Goal: Task Accomplishment & Management: Manage account settings

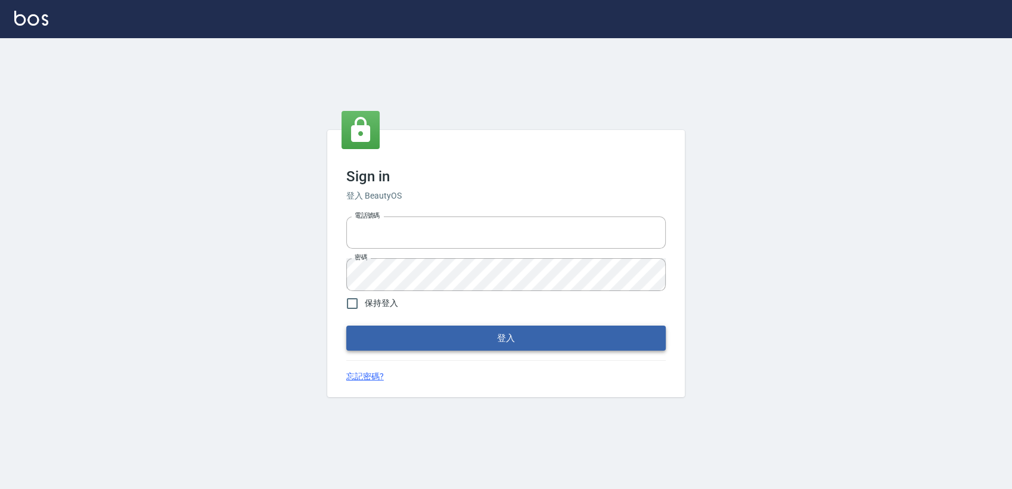
type input "0907941659"
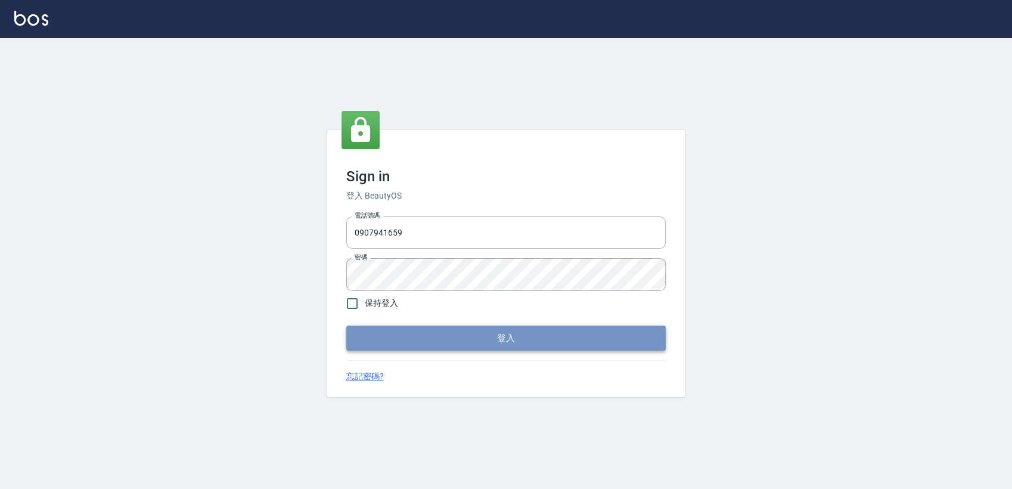
click at [410, 327] on button "登入" at bounding box center [506, 338] width 320 height 25
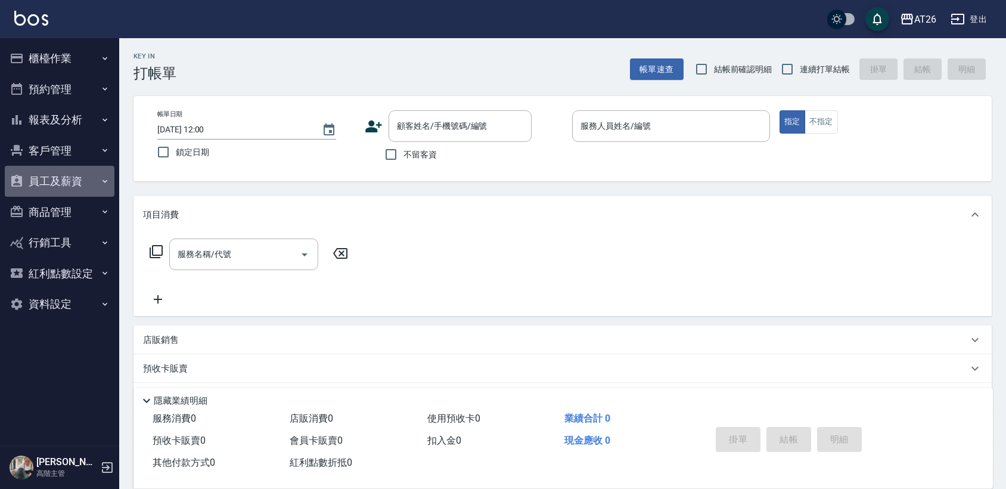
click at [55, 184] on button "員工及薪資" at bounding box center [60, 181] width 110 height 31
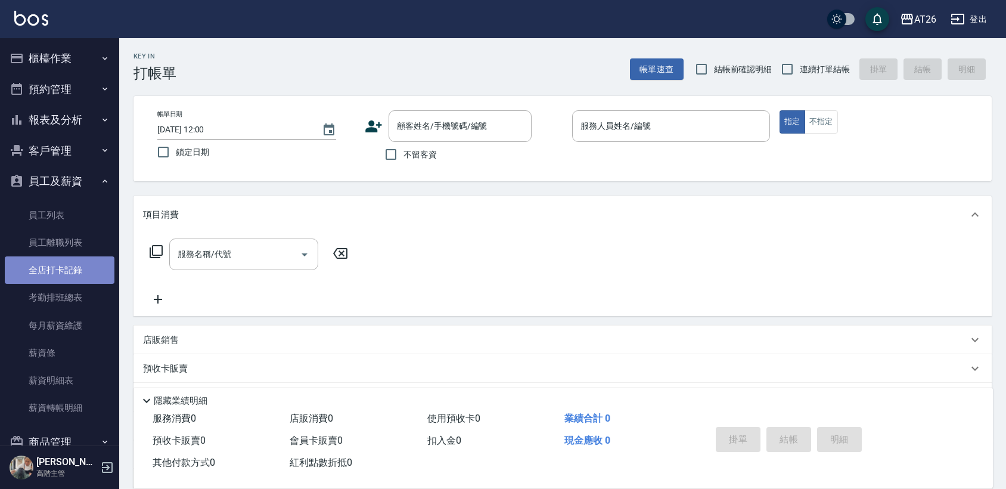
click at [75, 281] on link "全店打卡記錄" at bounding box center [60, 269] width 110 height 27
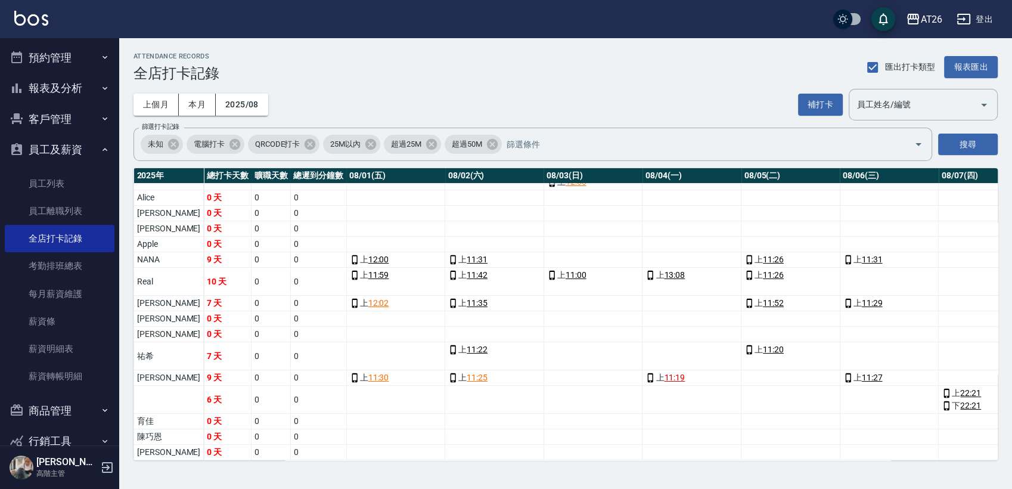
scroll to position [102, 0]
drag, startPoint x: 236, startPoint y: 123, endPoint x: 247, endPoint y: 103, distance: 23.5
click at [247, 103] on div "ATTENDANCE RECORDS 全店打卡記錄 匯出打卡類型 報表匯出 上個月 本月 2025/08 補打卡 員工姓名/編號 員工姓名/編號 篩選打卡記錄…" at bounding box center [565, 256] width 893 height 436
click at [247, 103] on button "2025/08" at bounding box center [242, 105] width 52 height 22
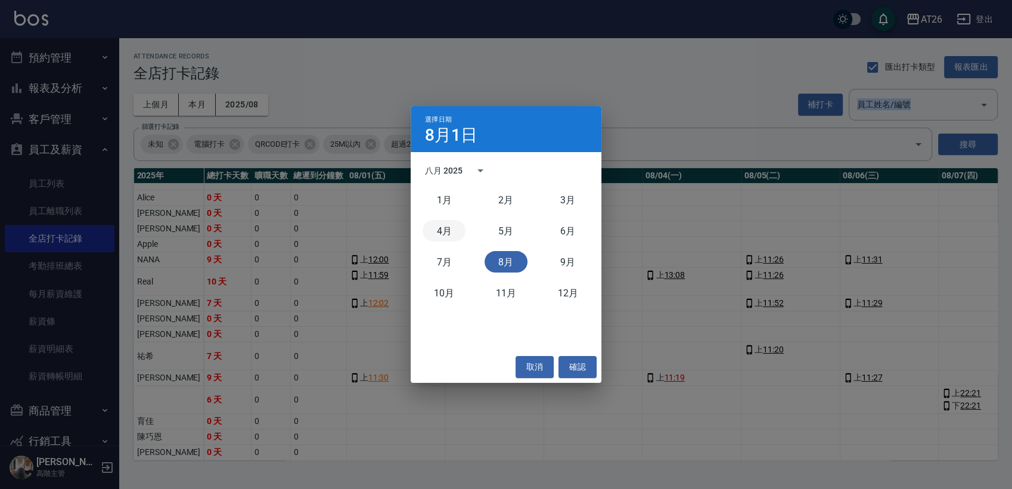
click at [450, 232] on button "4月" at bounding box center [444, 230] width 43 height 21
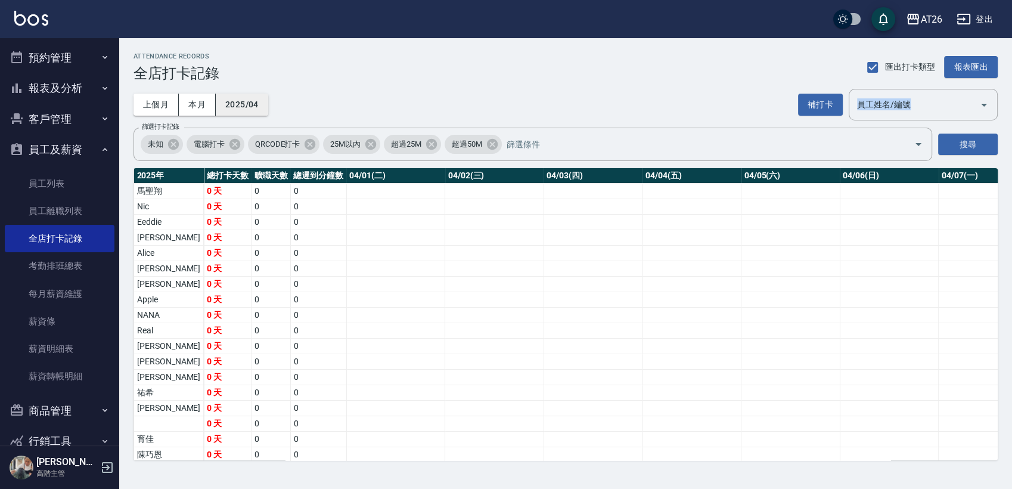
click at [244, 106] on button "2025/04" at bounding box center [242, 105] width 52 height 22
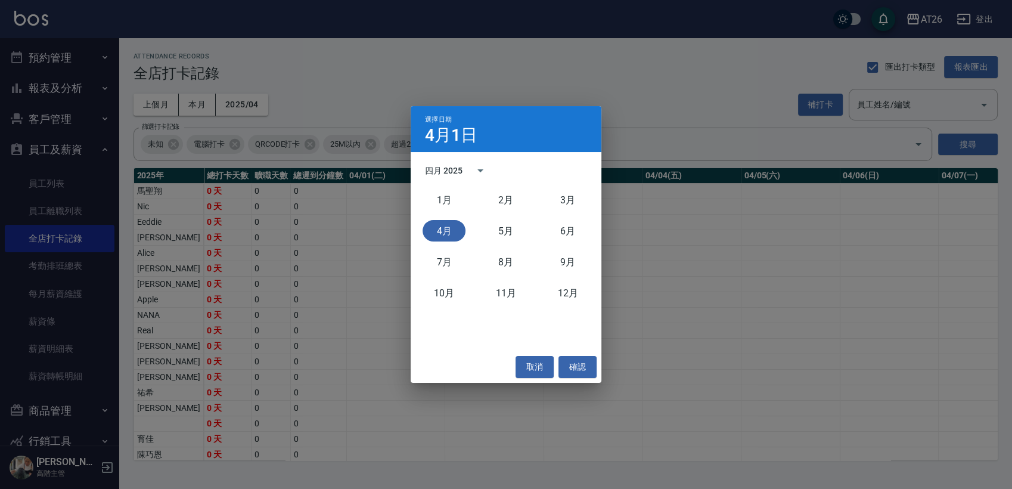
click at [533, 245] on div "5月" at bounding box center [506, 230] width 62 height 31
click at [499, 225] on button "5月" at bounding box center [506, 230] width 43 height 21
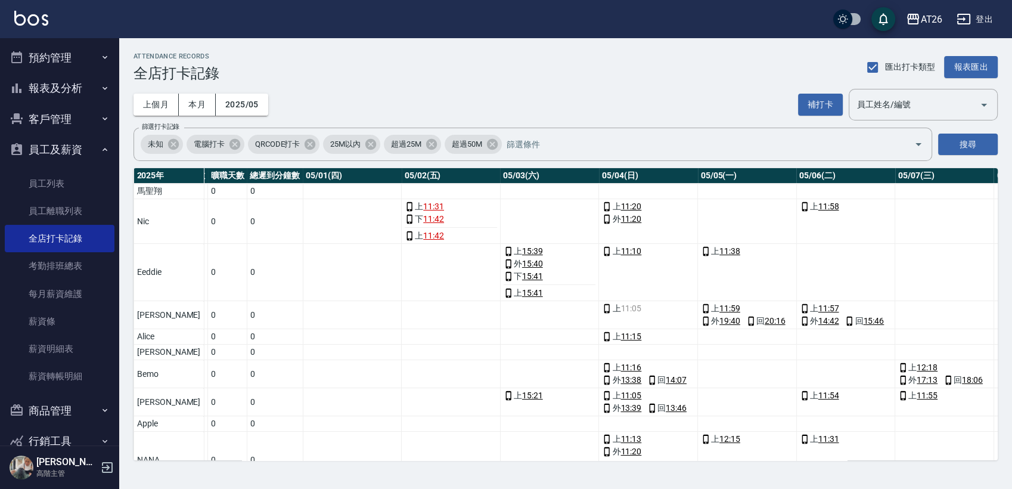
scroll to position [0, 43]
click at [877, 69] on input "匯出打卡類型" at bounding box center [872, 67] width 25 height 25
checkbox input "false"
click at [983, 66] on button "報表匯出" at bounding box center [971, 67] width 54 height 22
click at [718, 119] on div "上個月 本月 2025/05 補打卡 員工姓名/編號 員工姓名/編號" at bounding box center [566, 105] width 864 height 32
